Goal: Task Accomplishment & Management: Use online tool/utility

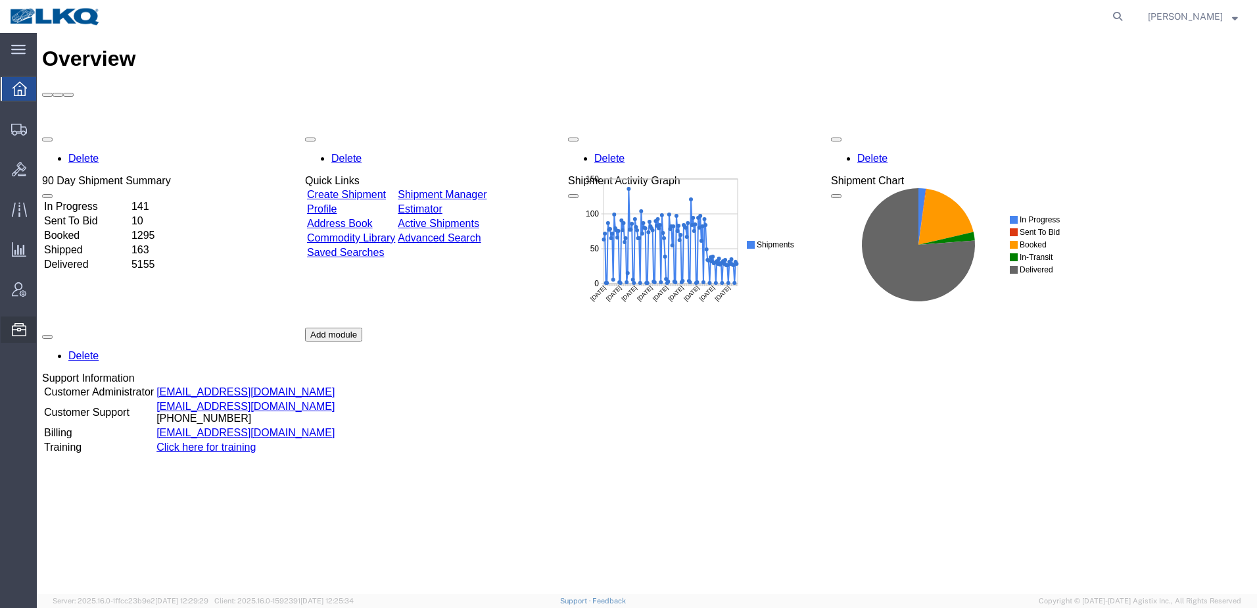
click at [0, 0] on span "Location Appointment" at bounding box center [0, 0] width 0 height 0
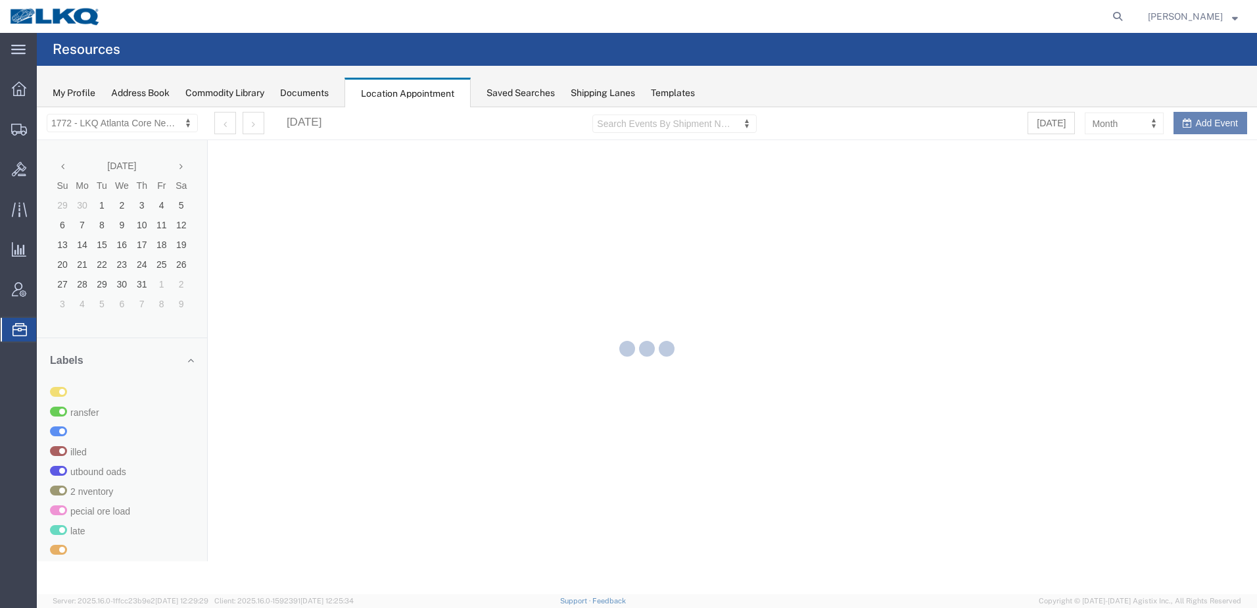
select select "30704"
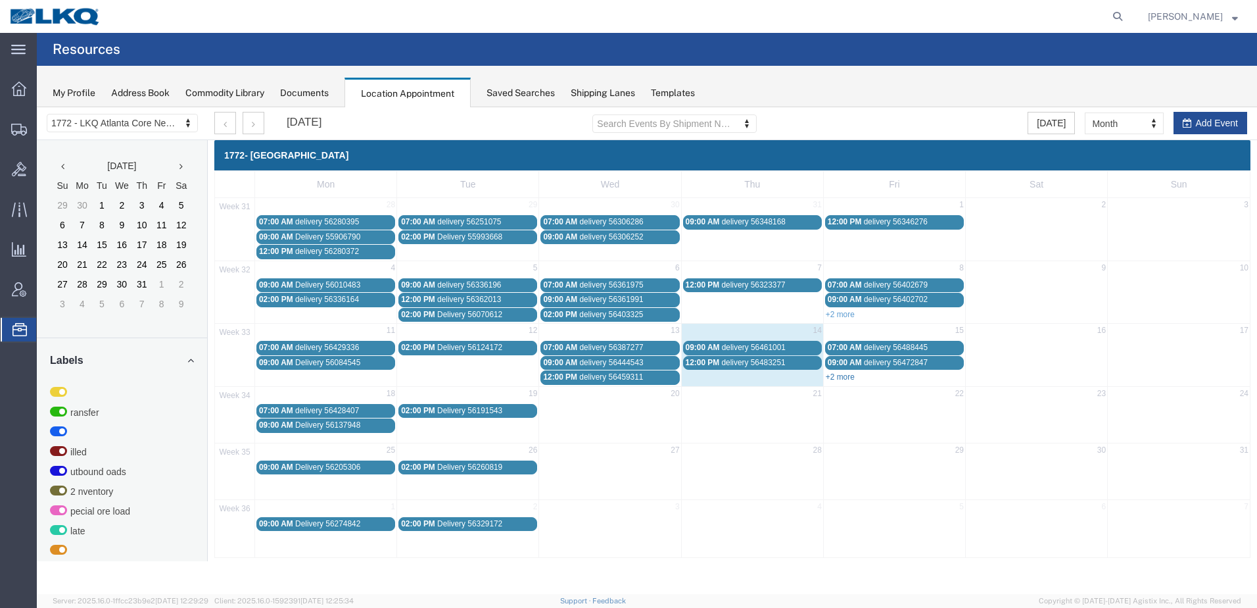
click at [850, 374] on link "+2 more" at bounding box center [840, 376] width 29 height 9
